Goal: Task Accomplishment & Management: Manage account settings

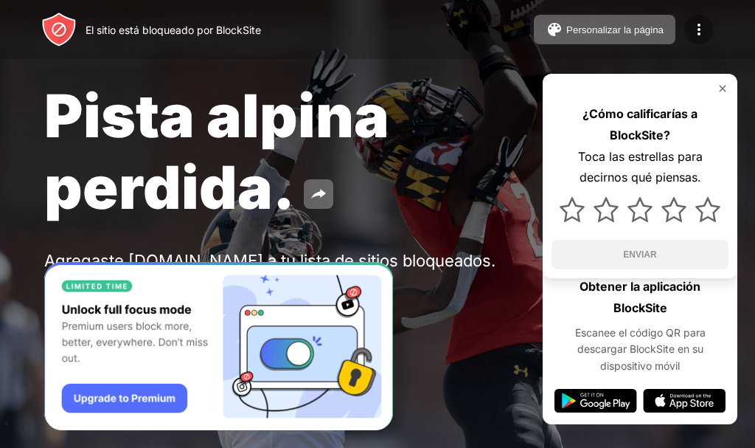
click at [689, 26] on div at bounding box center [698, 29] width 29 height 29
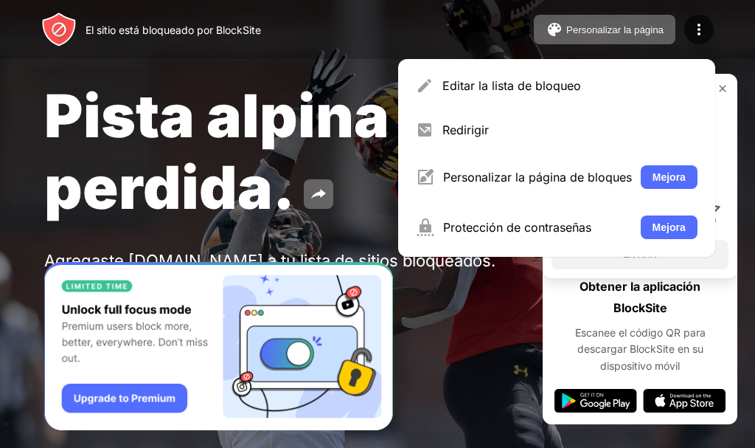
click at [594, 66] on div "Editar la lista de bloqueo Redirigir Personalizar la página de bloques Mejora P…" at bounding box center [556, 158] width 317 height 198
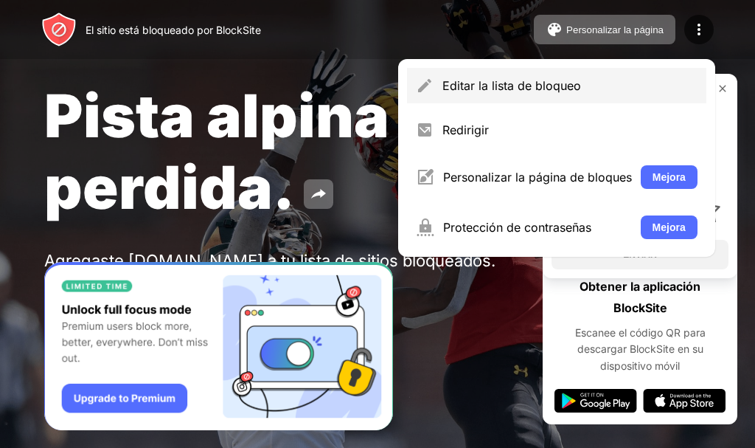
click at [591, 86] on div "Editar la lista de bloqueo" at bounding box center [569, 85] width 255 height 15
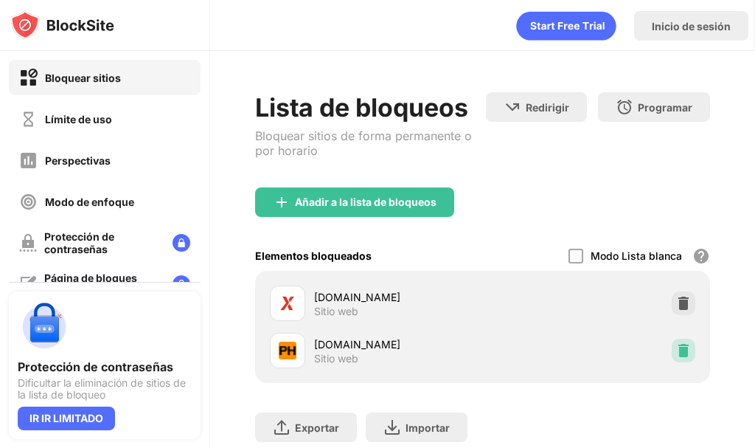
click at [676, 350] on img at bounding box center [683, 350] width 15 height 15
